Goal: Find specific page/section: Find specific page/section

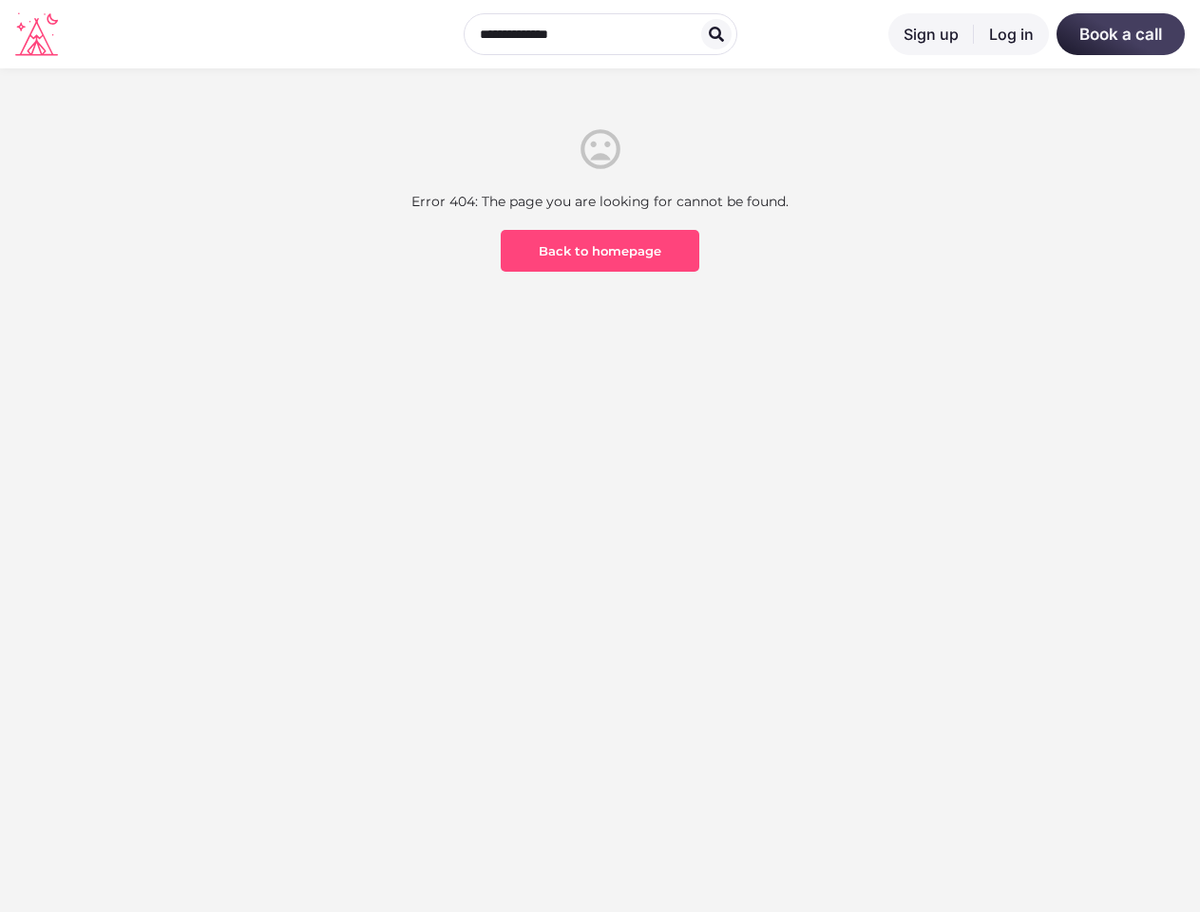
click at [599, 456] on section "Error 404: The page you are looking for cannot be found. Back to homepage" at bounding box center [600, 271] width 1200 height 407
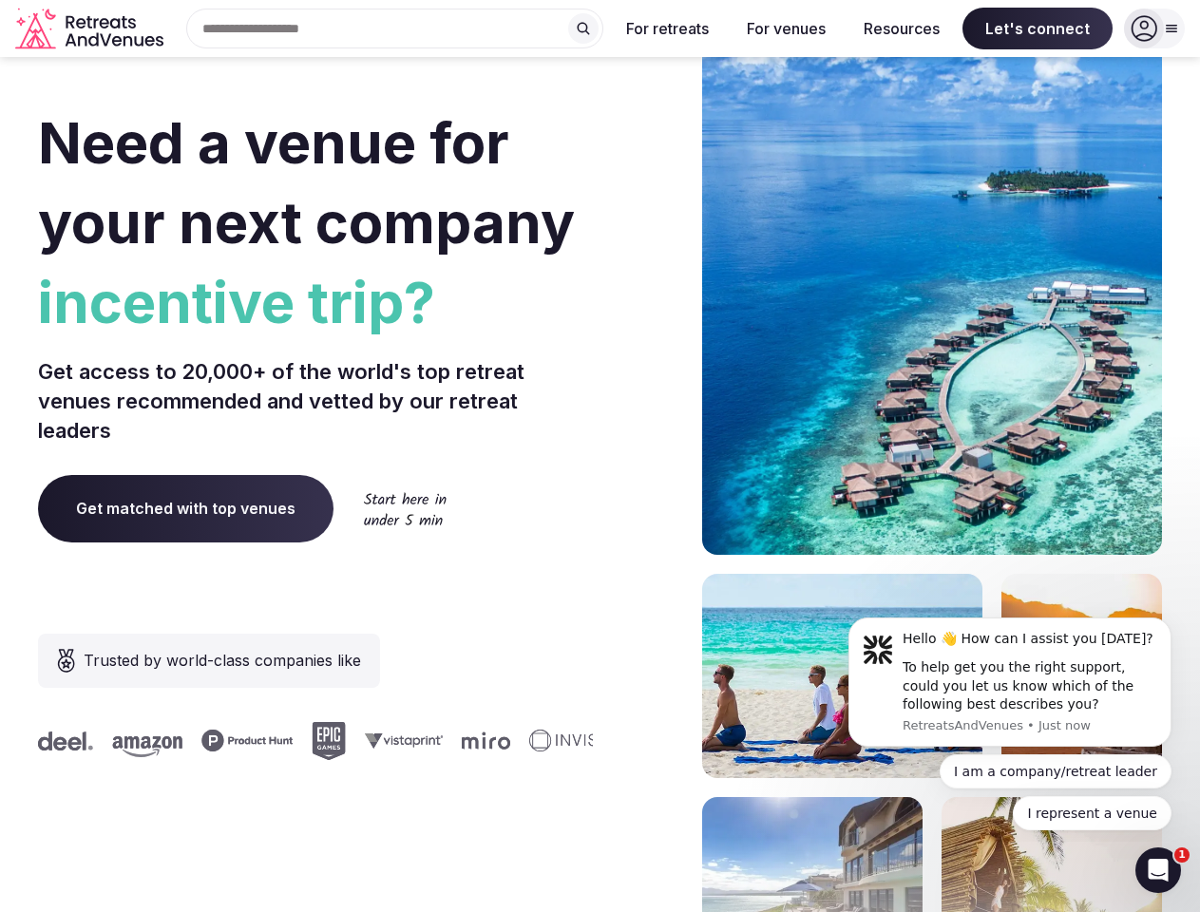
click at [599, 456] on div "Need a venue for your next company incentive trip? Get access to 20,000+ of the…" at bounding box center [600, 568] width 1124 height 1145
click at [395, 28] on div "Search Popular Destinations [GEOGRAPHIC_DATA], [GEOGRAPHIC_DATA] [GEOGRAPHIC_DA…" at bounding box center [387, 29] width 432 height 40
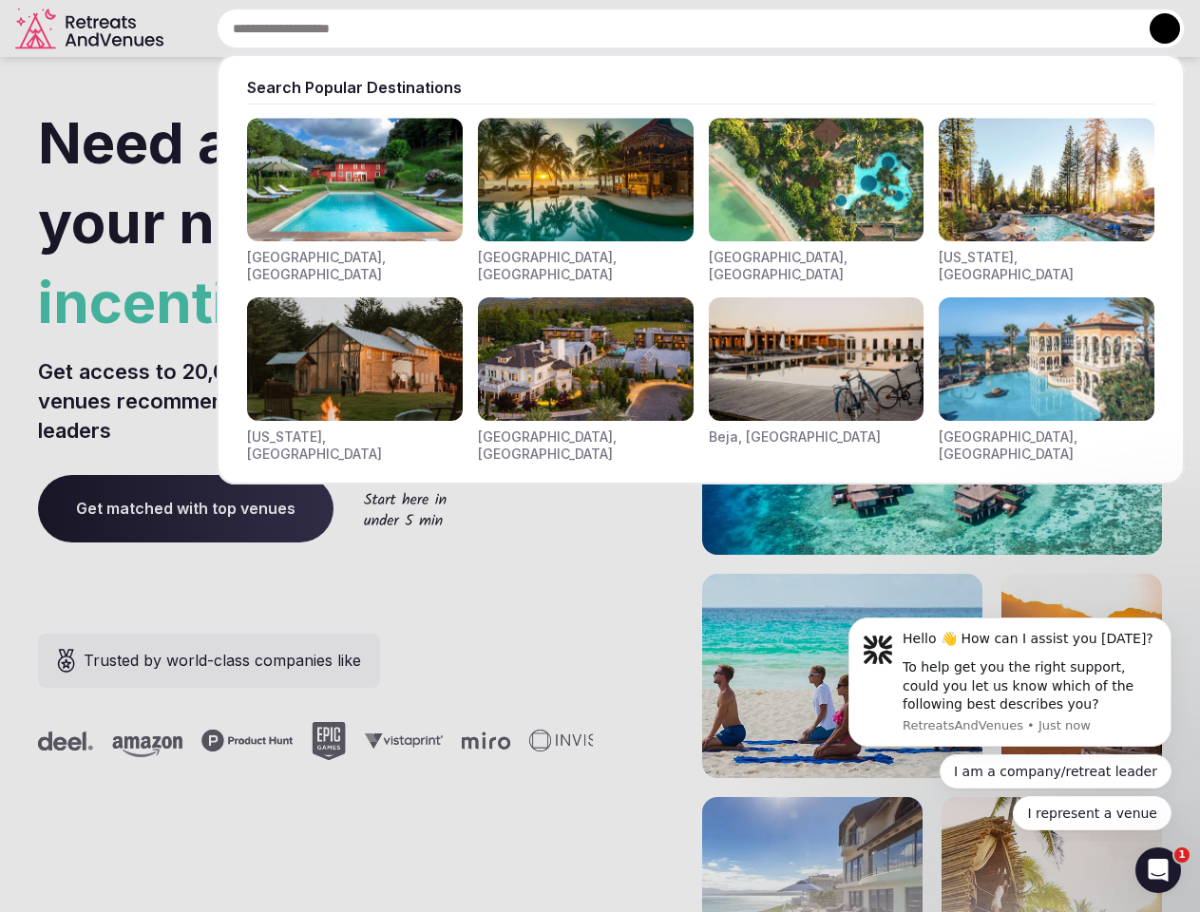
click at [583, 28] on input "text" at bounding box center [701, 29] width 968 height 40
click at [668, 28] on input "text" at bounding box center [701, 29] width 968 height 40
click at [786, 28] on input "text" at bounding box center [701, 29] width 968 height 40
click at [901, 28] on input "text" at bounding box center [701, 29] width 968 height 40
click at [1037, 28] on input "text" at bounding box center [701, 29] width 968 height 40
